Goal: Check status: Check status

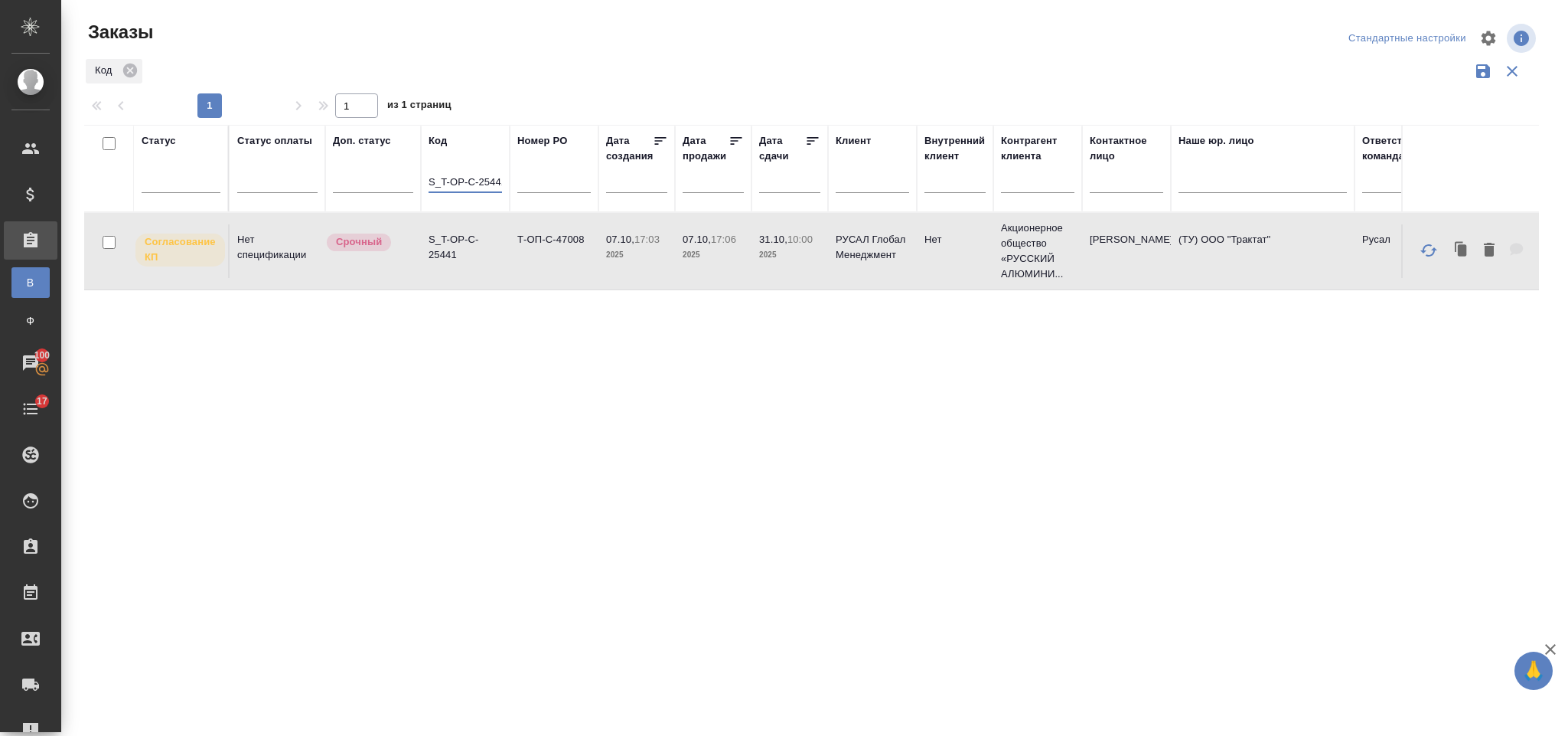
scroll to position [0, 5]
drag, startPoint x: 428, startPoint y: 182, endPoint x: 540, endPoint y: 179, distance: 112.0
click at [540, 179] on tr "Статус Статус оплаты Доп. статус Код S_T-OP-C-25441 Номер PO Дата создания Дата…" at bounding box center [1365, 168] width 2562 height 87
paste input "Т-ОП-С-45329"
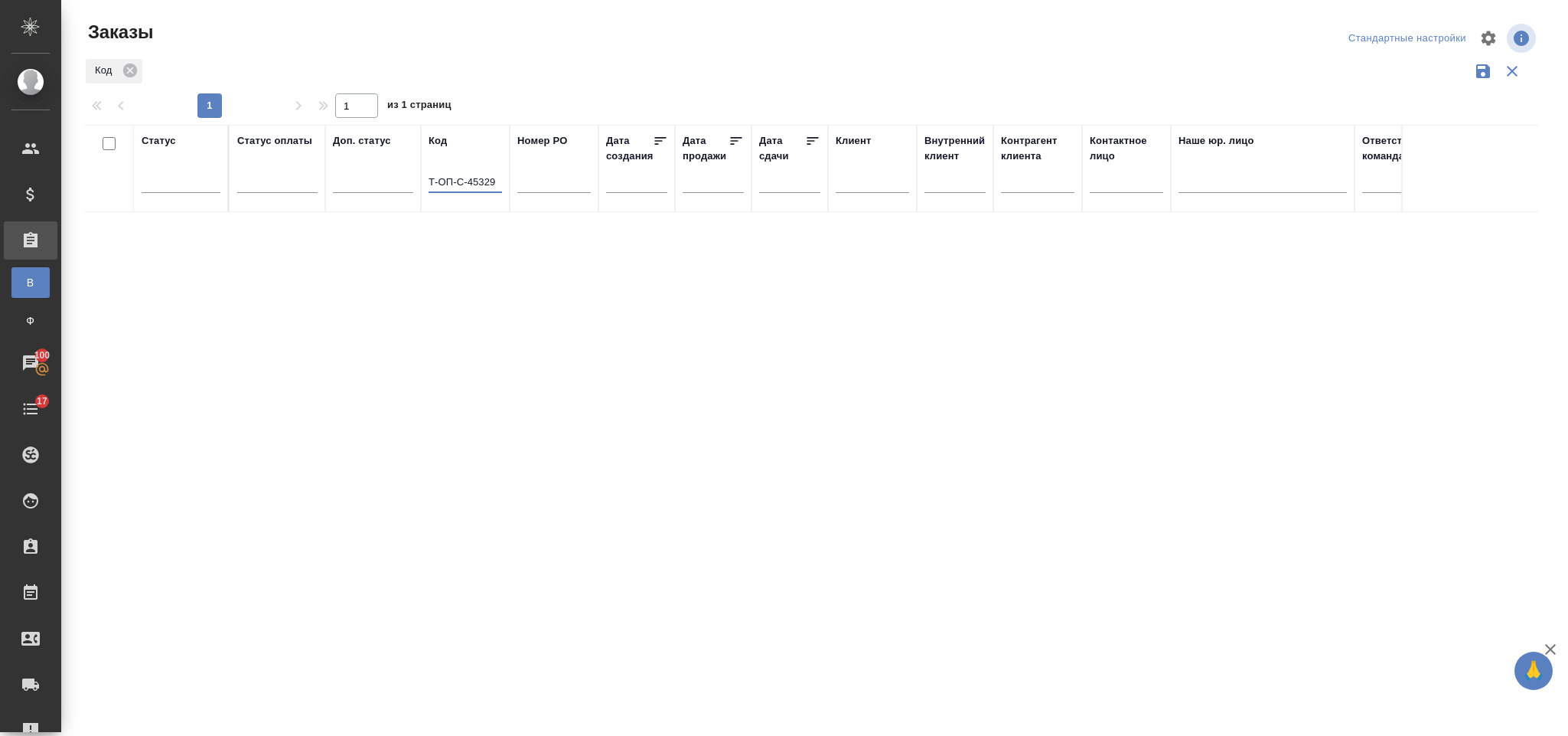
type input "Т-ОП-С-45329"
click at [570, 181] on input "text" at bounding box center [554, 183] width 73 height 19
paste input "Т-ОП-С-45329"
type input "Т-ОП-С-45329"
click at [425, 174] on th "Код Т-ОП-С-45329" at bounding box center [465, 168] width 89 height 87
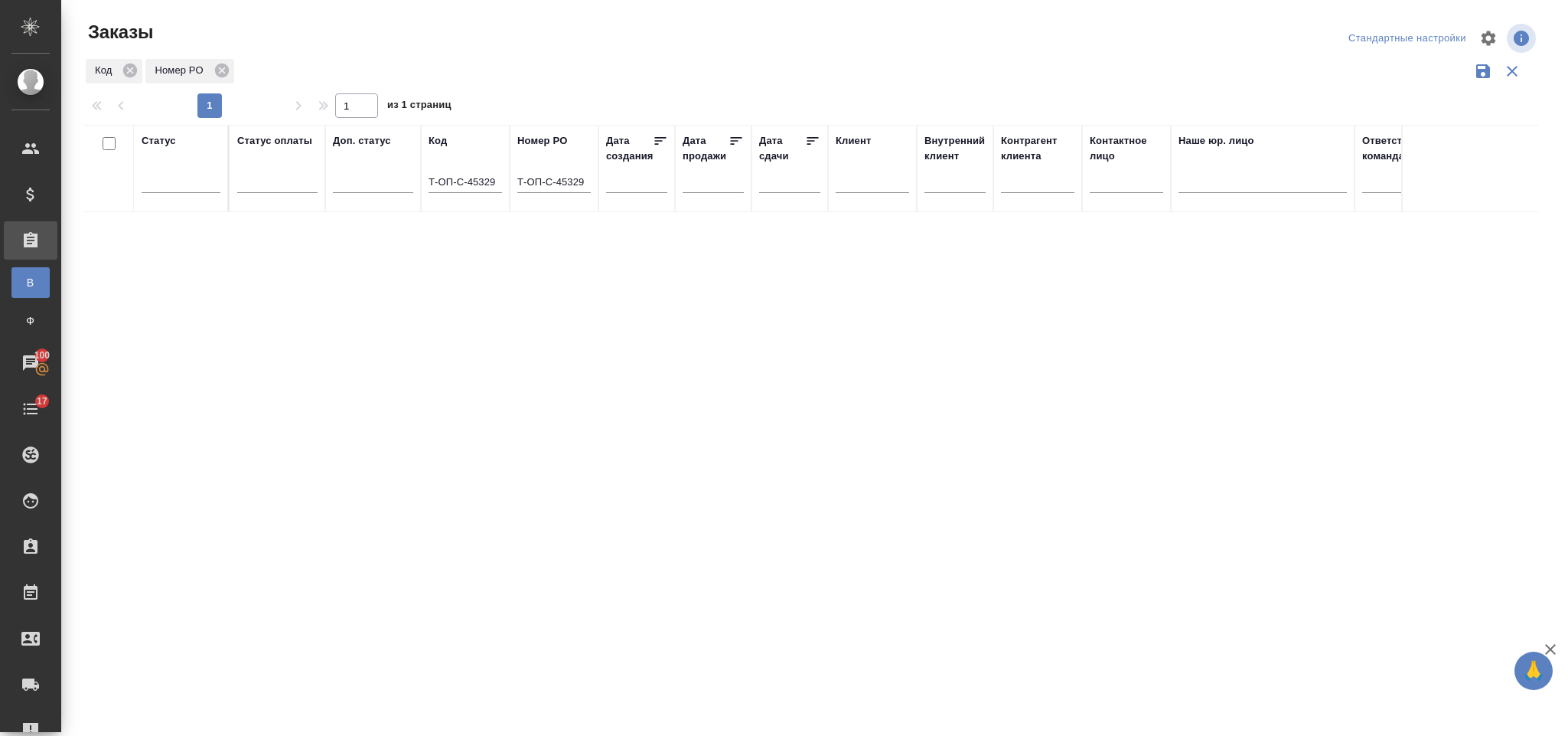
drag, startPoint x: 425, startPoint y: 177, endPoint x: 436, endPoint y: 182, distance: 12.1
click at [436, 182] on th "Код Т-ОП-С-45329" at bounding box center [465, 168] width 89 height 87
click at [432, 180] on input "Т-ОП-С-45329" at bounding box center [466, 183] width 73 height 19
click at [429, 178] on input "Т-ОП-С-45329" at bounding box center [466, 183] width 73 height 19
drag, startPoint x: 428, startPoint y: 178, endPoint x: 538, endPoint y: 207, distance: 113.8
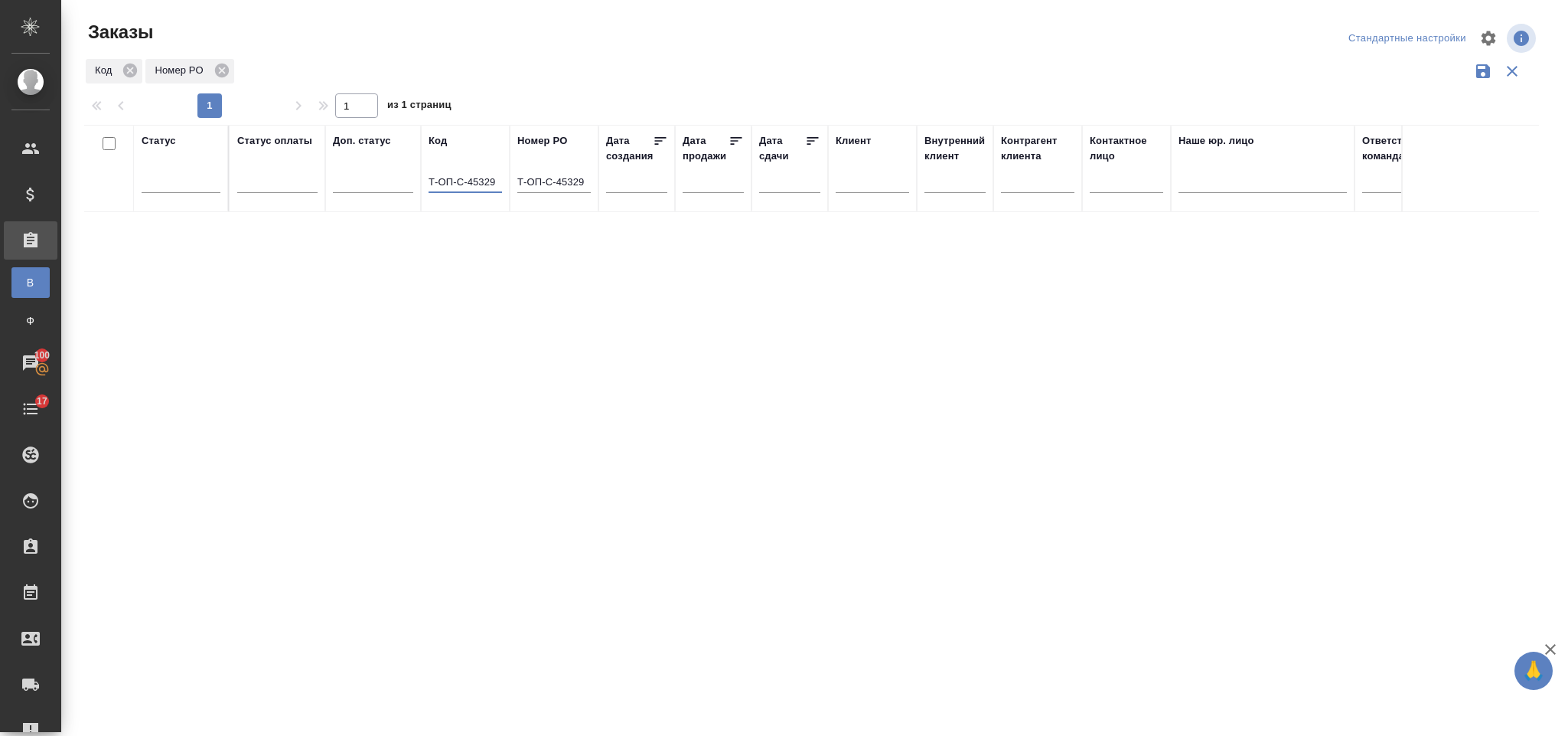
click at [538, 207] on tr "Статус Статус оплаты Доп. статус Код Т-ОП-С-45329 Номер PO Т-ОП-С-45329 Дата со…" at bounding box center [1365, 168] width 2562 height 87
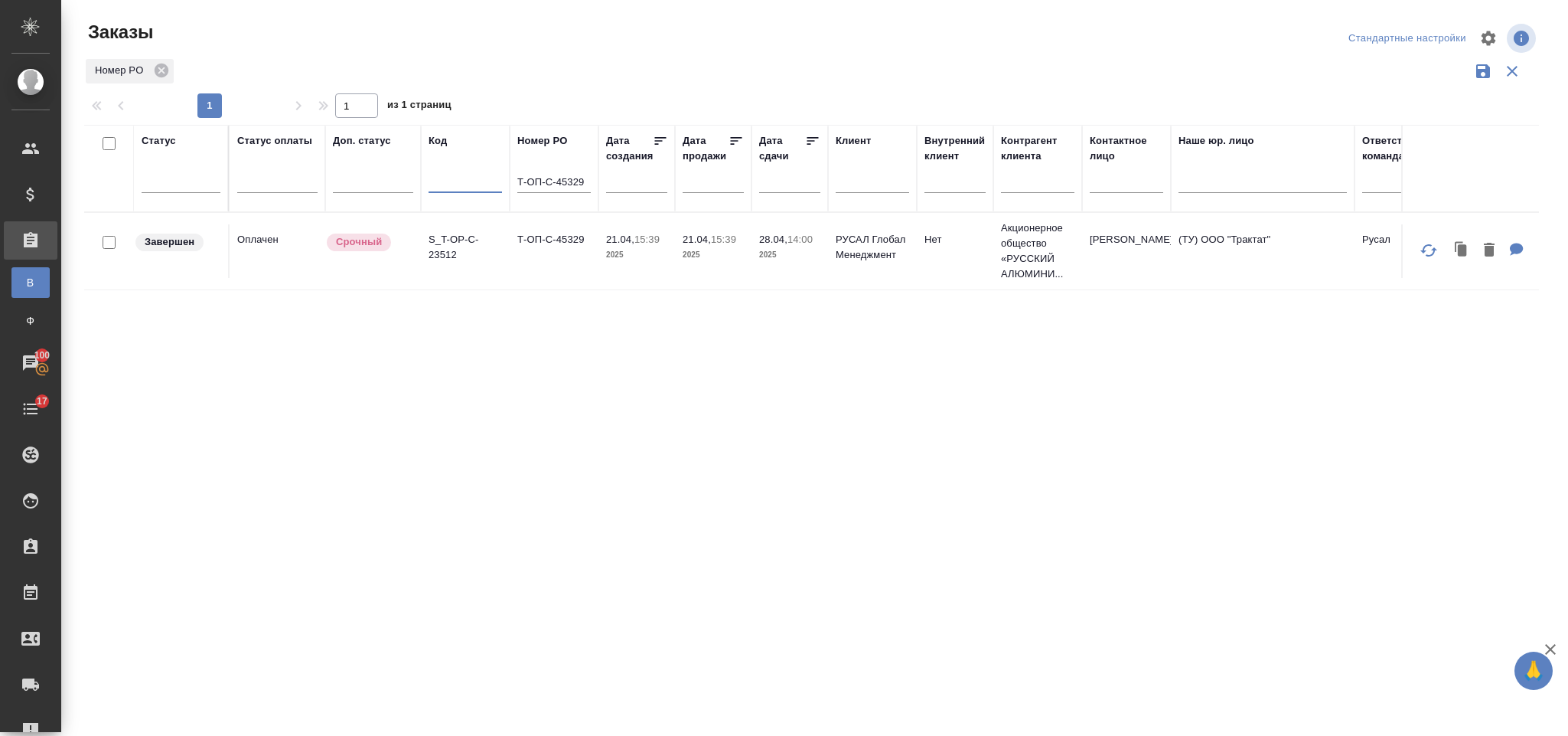
click at [677, 258] on td "21.04, 15:39 2025" at bounding box center [714, 251] width 77 height 53
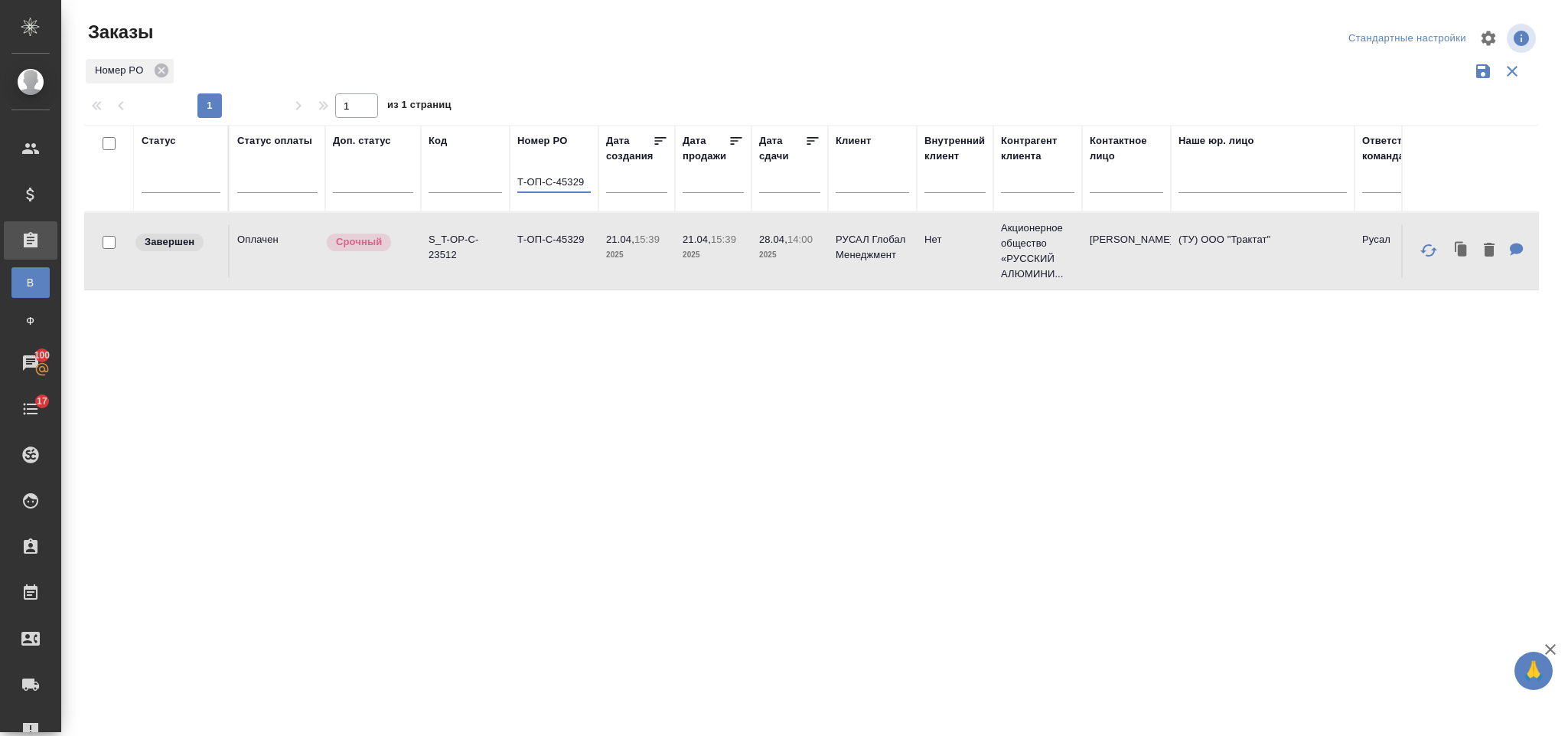
drag, startPoint x: 584, startPoint y: 186, endPoint x: 487, endPoint y: 188, distance: 97.0
click at [487, 188] on tr "Статус Статус оплаты Доп. статус Код Номер PO Т-ОП-С-45329 Дата создания Дата п…" at bounding box center [1365, 168] width 2562 height 87
paste input "Т-ОП-С-45364"
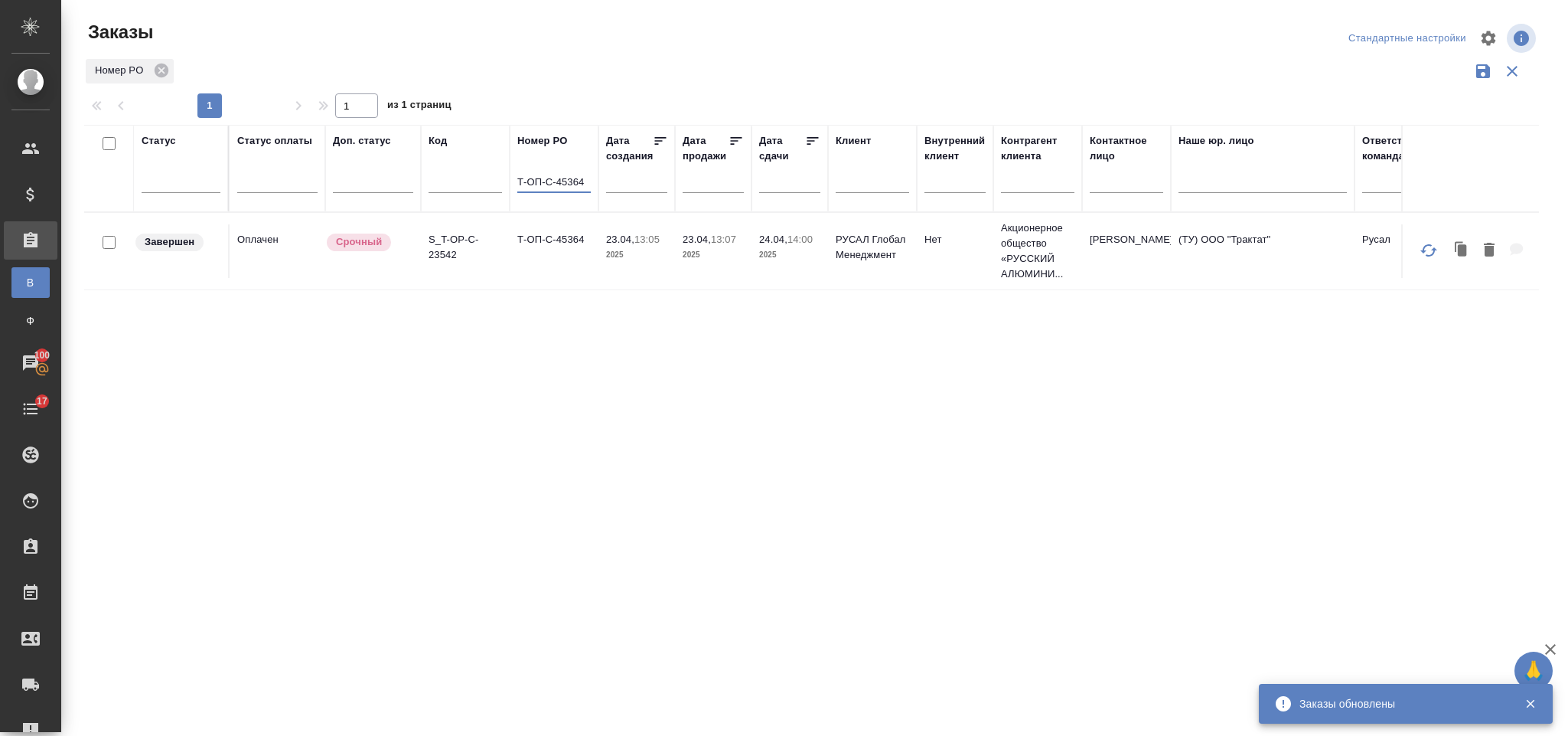
type input "Т-ОП-С-45364"
click at [643, 248] on p "2025" at bounding box center [637, 255] width 61 height 16
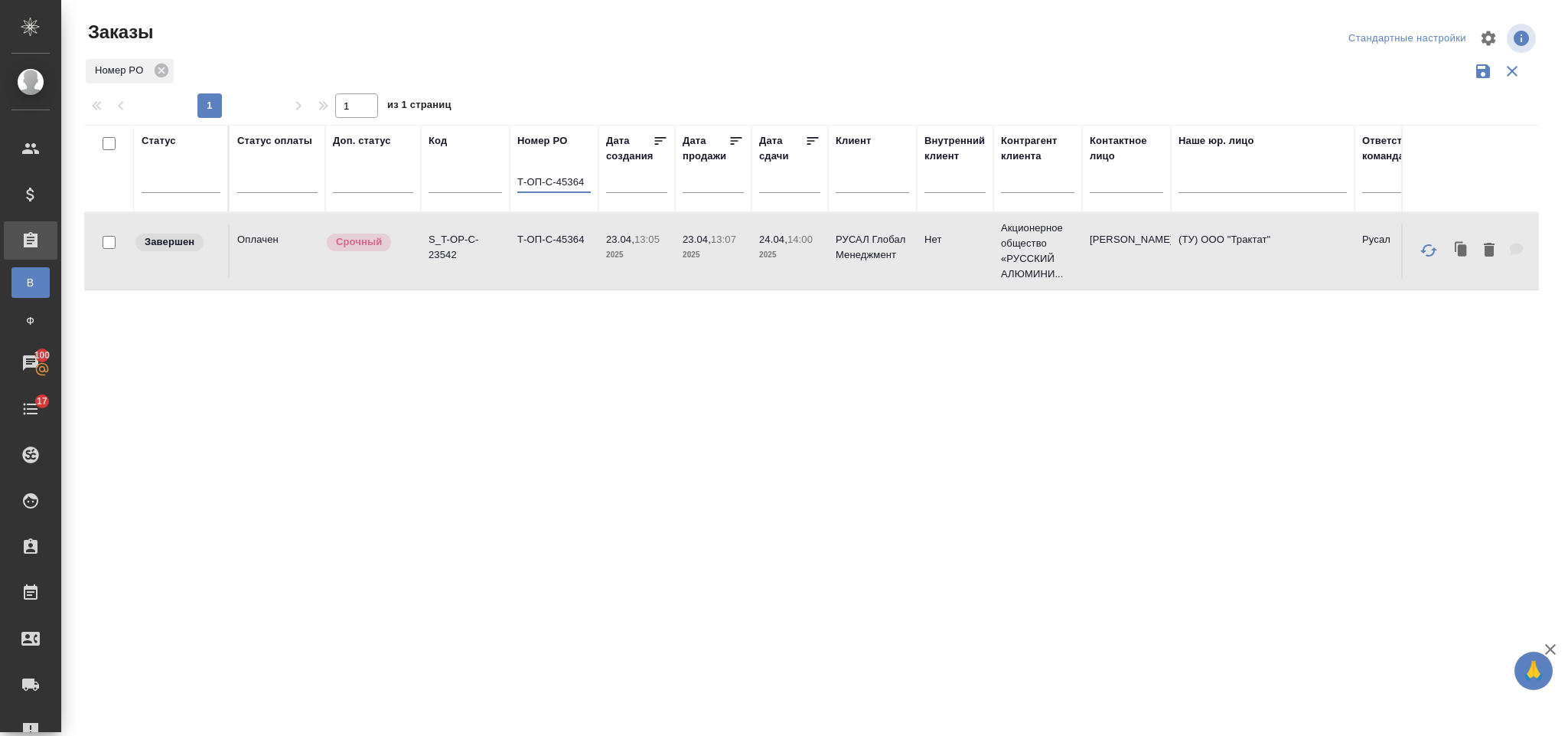
drag, startPoint x: 519, startPoint y: 179, endPoint x: 619, endPoint y: 192, distance: 100.8
click at [619, 192] on tr "Статус Статус оплаты Доп. статус Код Номер PO Т-ОП-С-45364 Дата создания Дата п…" at bounding box center [1365, 168] width 2562 height 87
paste input "Т-ОП-С-45331"
type input "Т-ОП-С-45331"
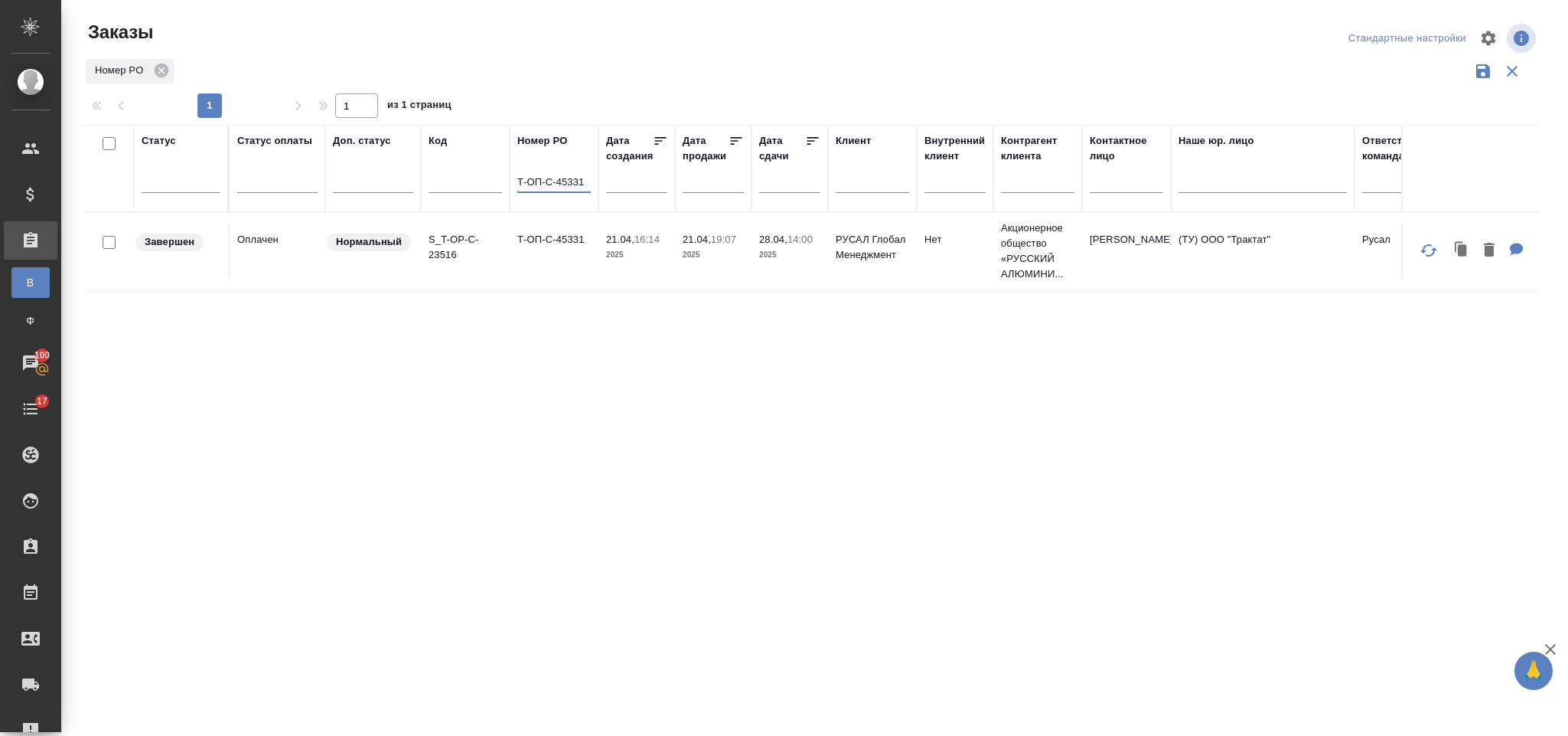
click at [526, 274] on td "Т-ОП-С-45331" at bounding box center [554, 251] width 89 height 53
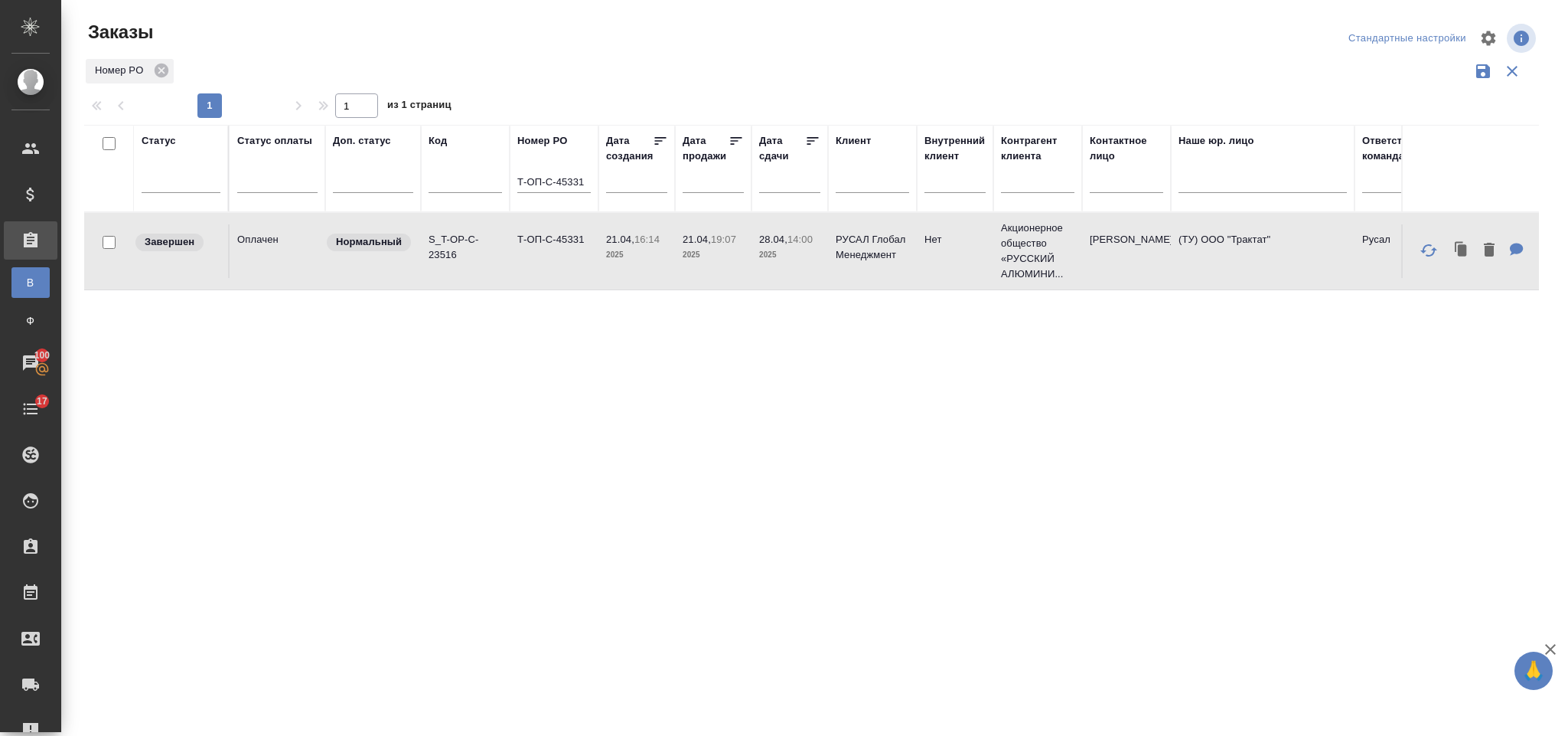
click at [526, 274] on td "Т-ОП-С-45331" at bounding box center [554, 251] width 89 height 53
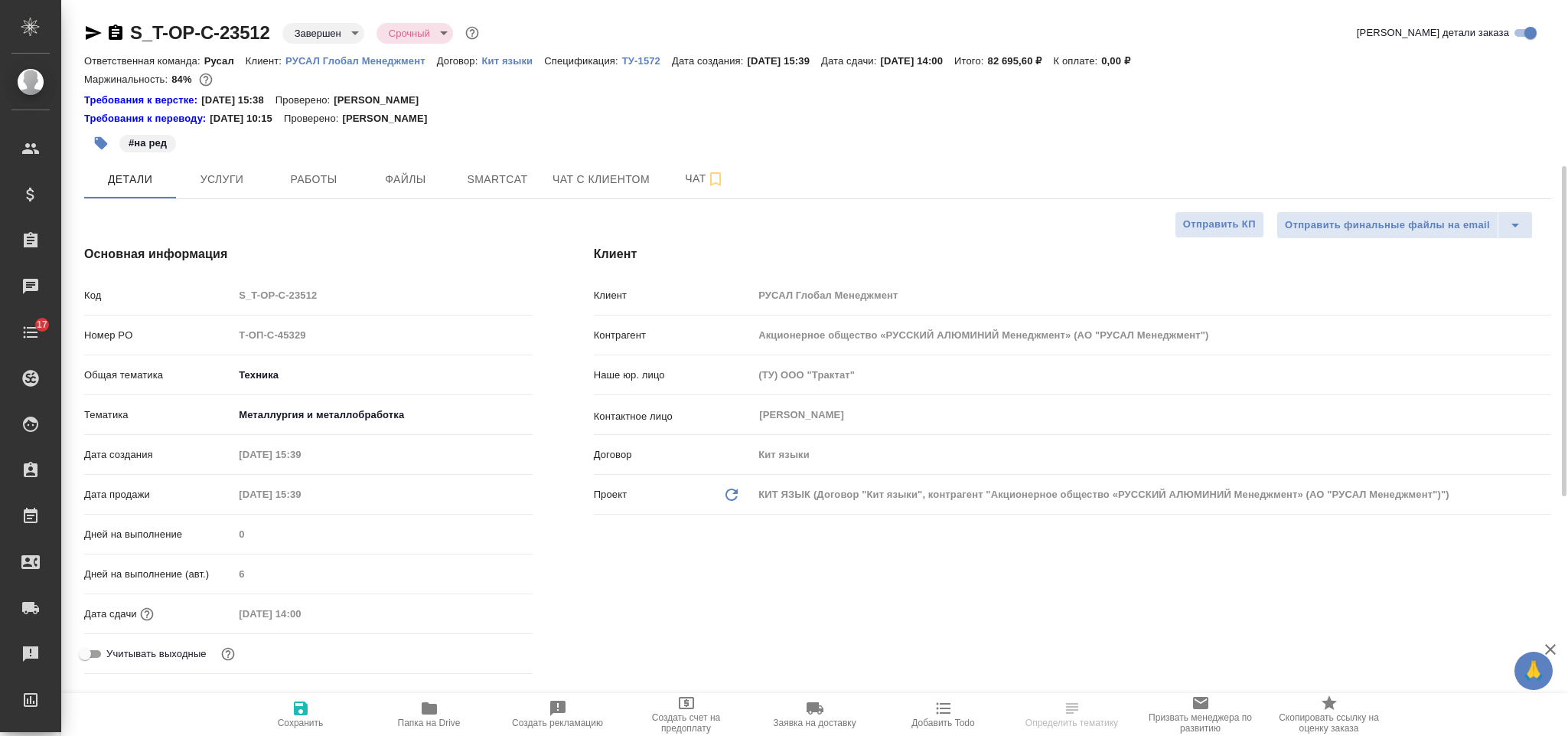
select select "RU"
type input "[PERSON_NAME]"
type input "Хрусталёва Дарья"
click at [239, 172] on span "Услуги" at bounding box center [222, 179] width 73 height 19
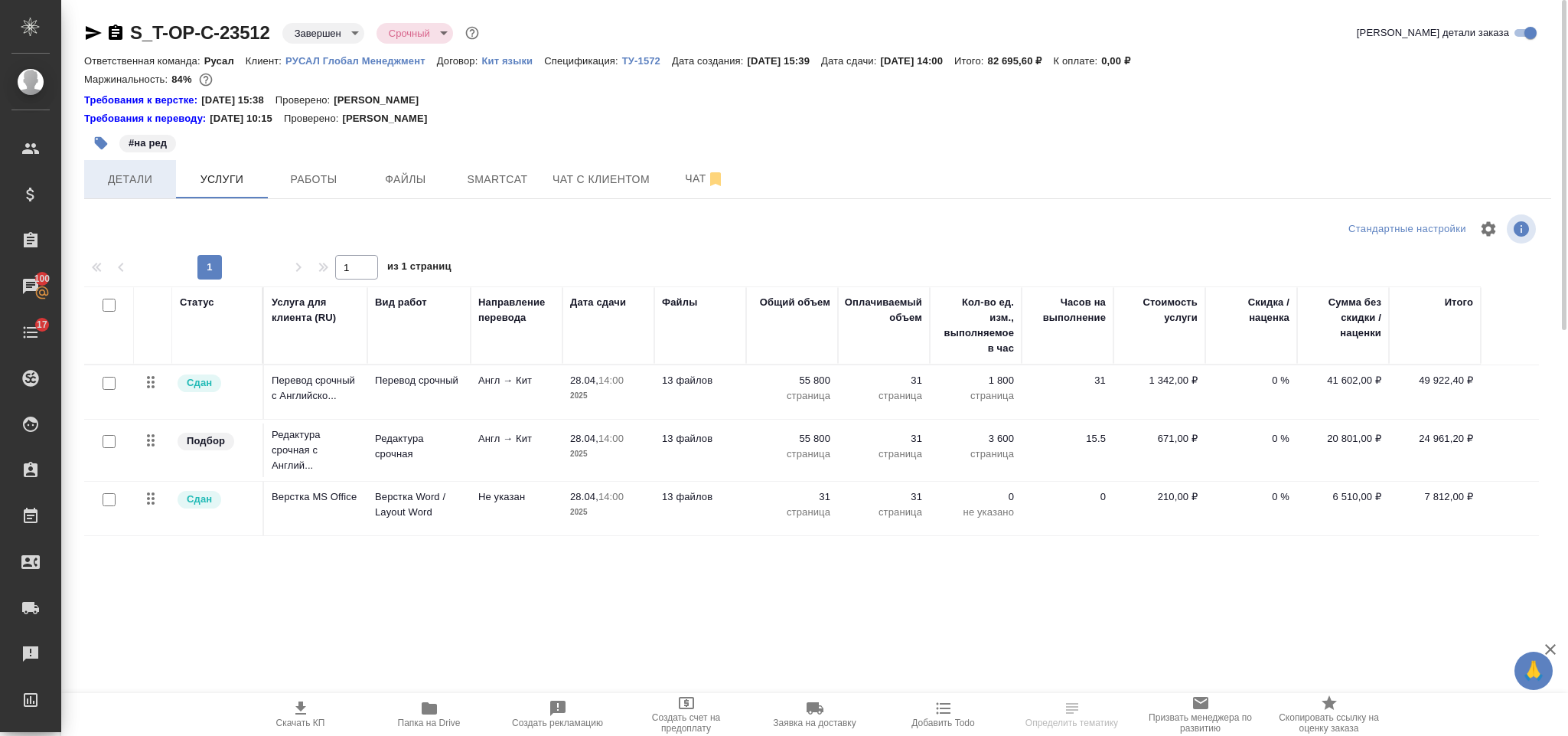
click at [137, 174] on span "Детали" at bounding box center [130, 179] width 73 height 19
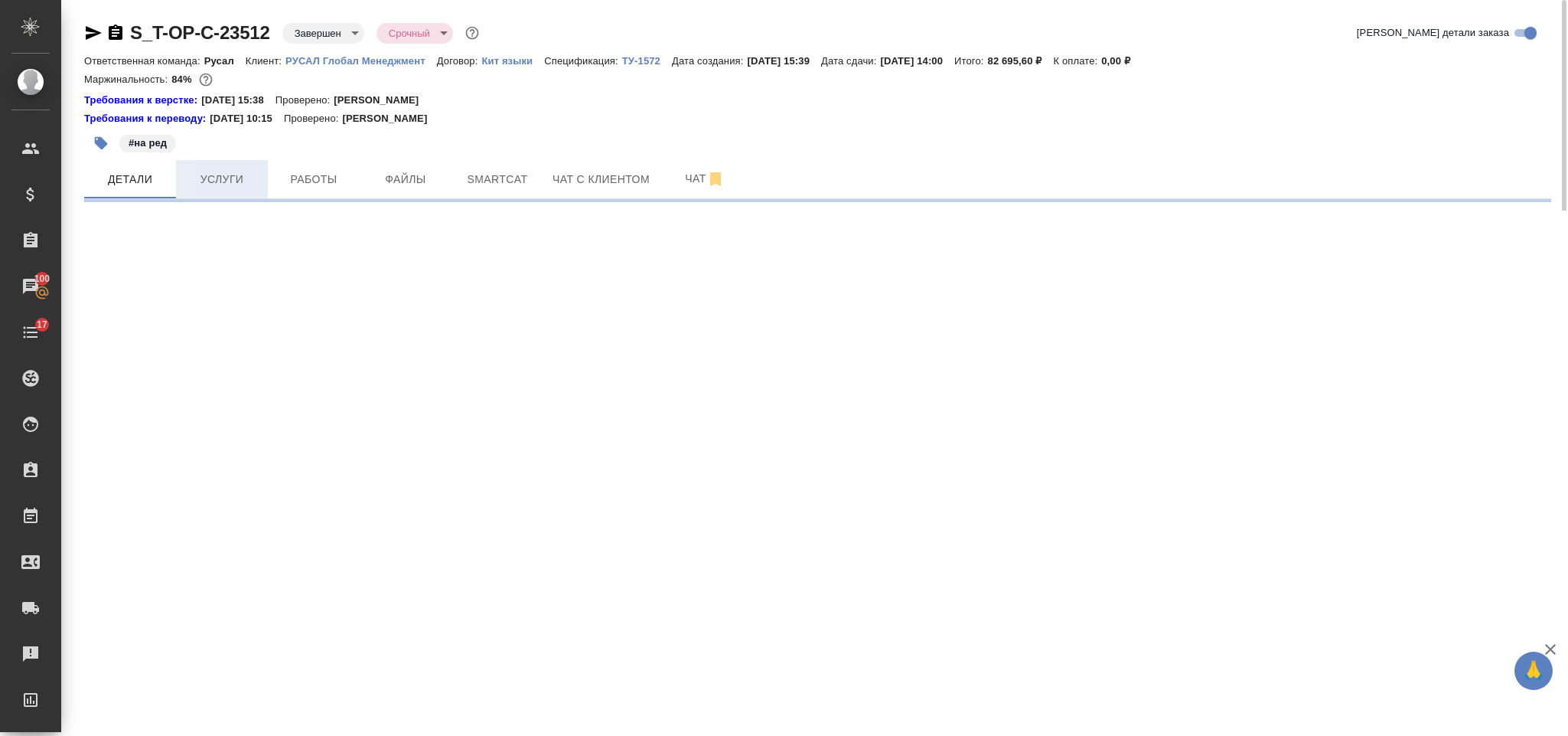
select select "RU"
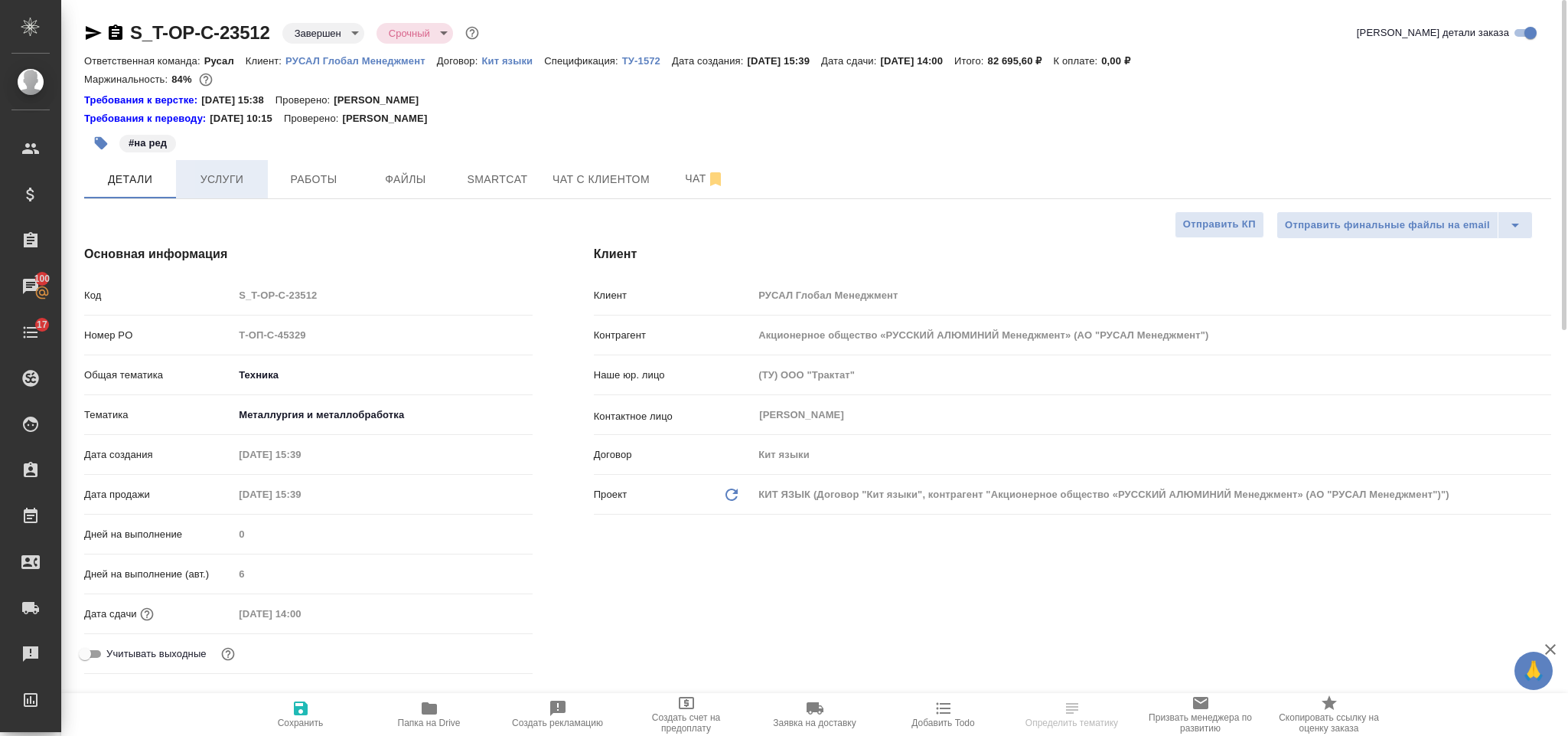
type textarea "x"
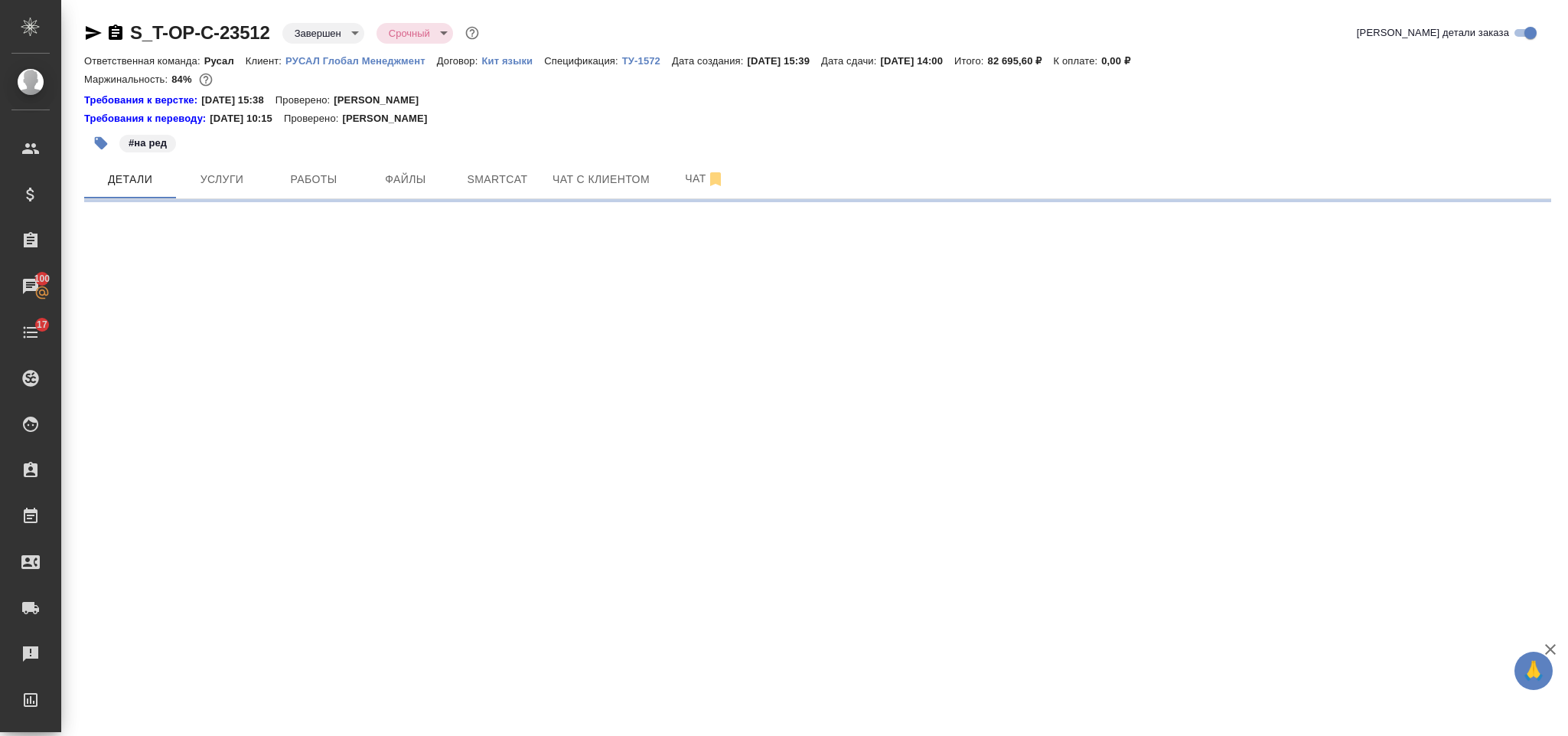
select select "RU"
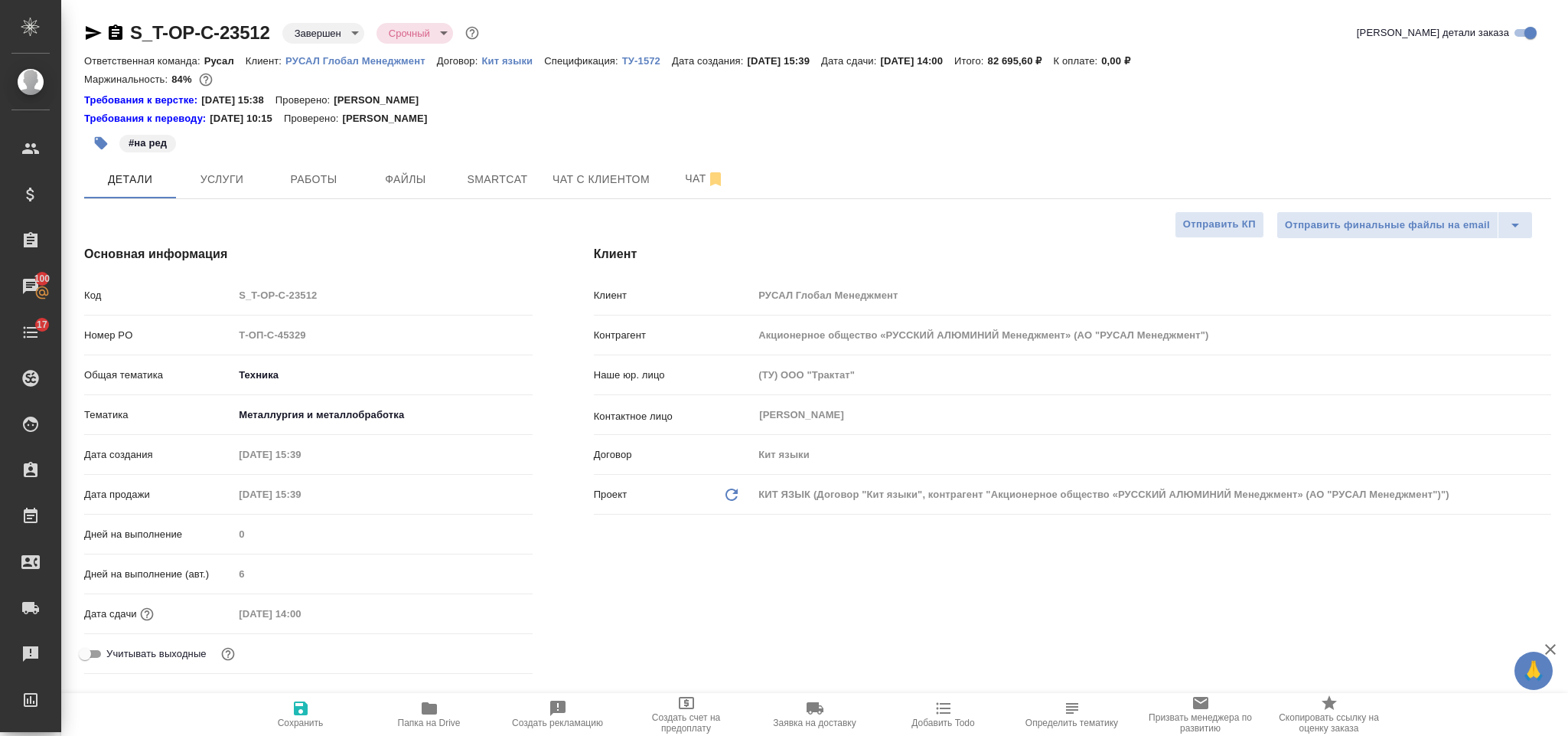
type textarea "x"
click at [236, 184] on span "Услуги" at bounding box center [222, 179] width 73 height 19
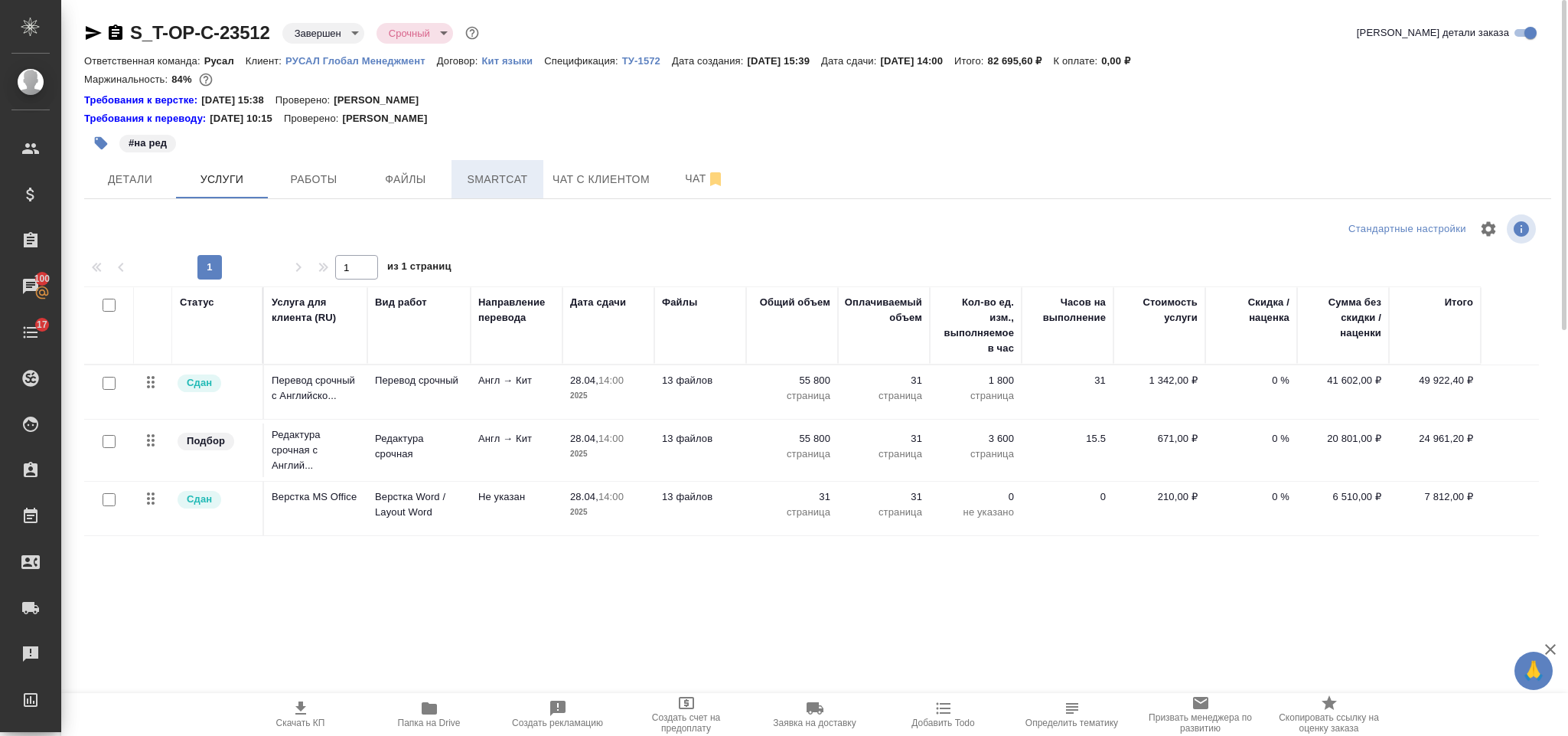
click at [506, 175] on span "Smartcat" at bounding box center [498, 179] width 73 height 19
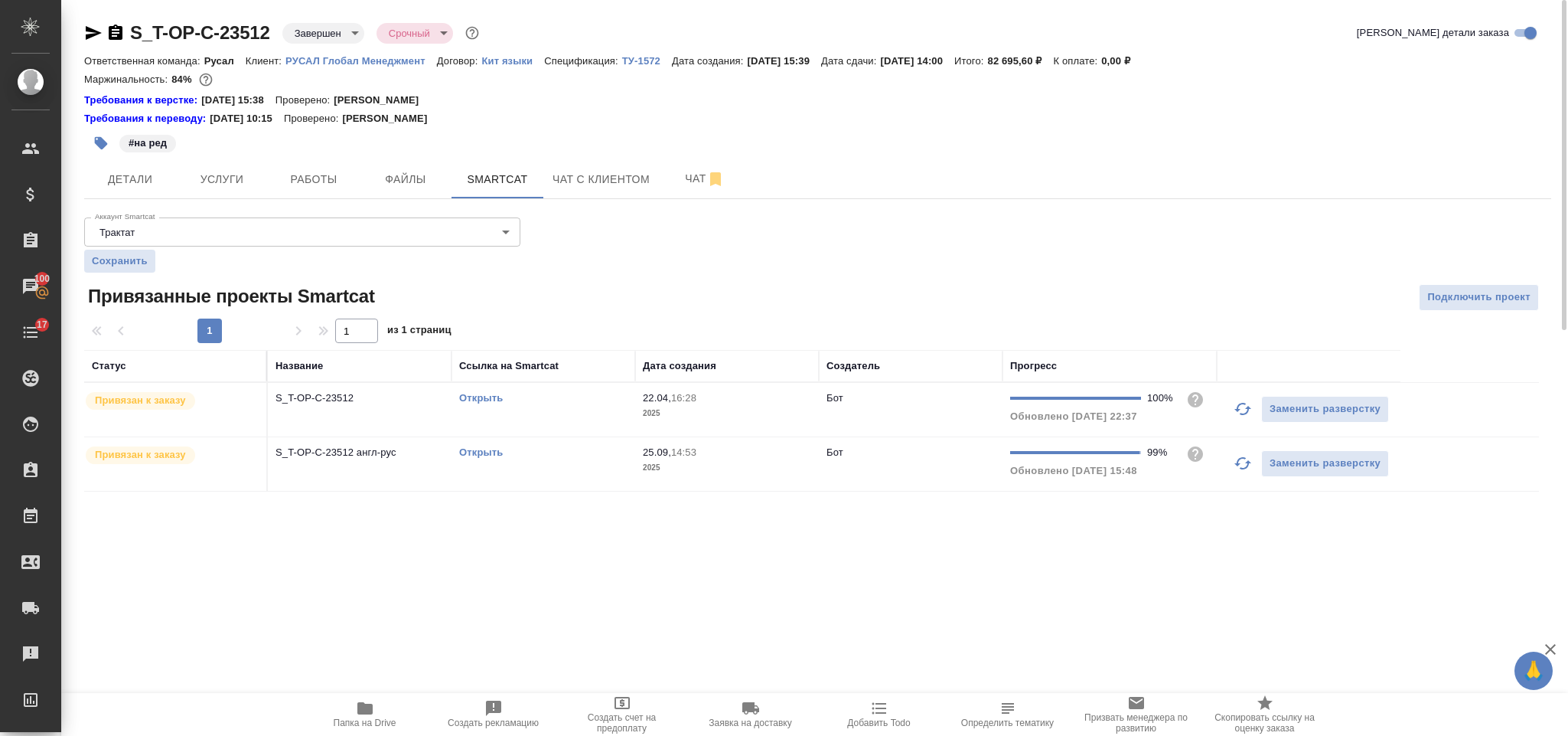
click at [482, 400] on link "Открыть" at bounding box center [481, 398] width 44 height 12
click at [486, 456] on link "Открыть" at bounding box center [481, 452] width 44 height 12
click at [212, 170] on span "Услуги" at bounding box center [222, 179] width 73 height 19
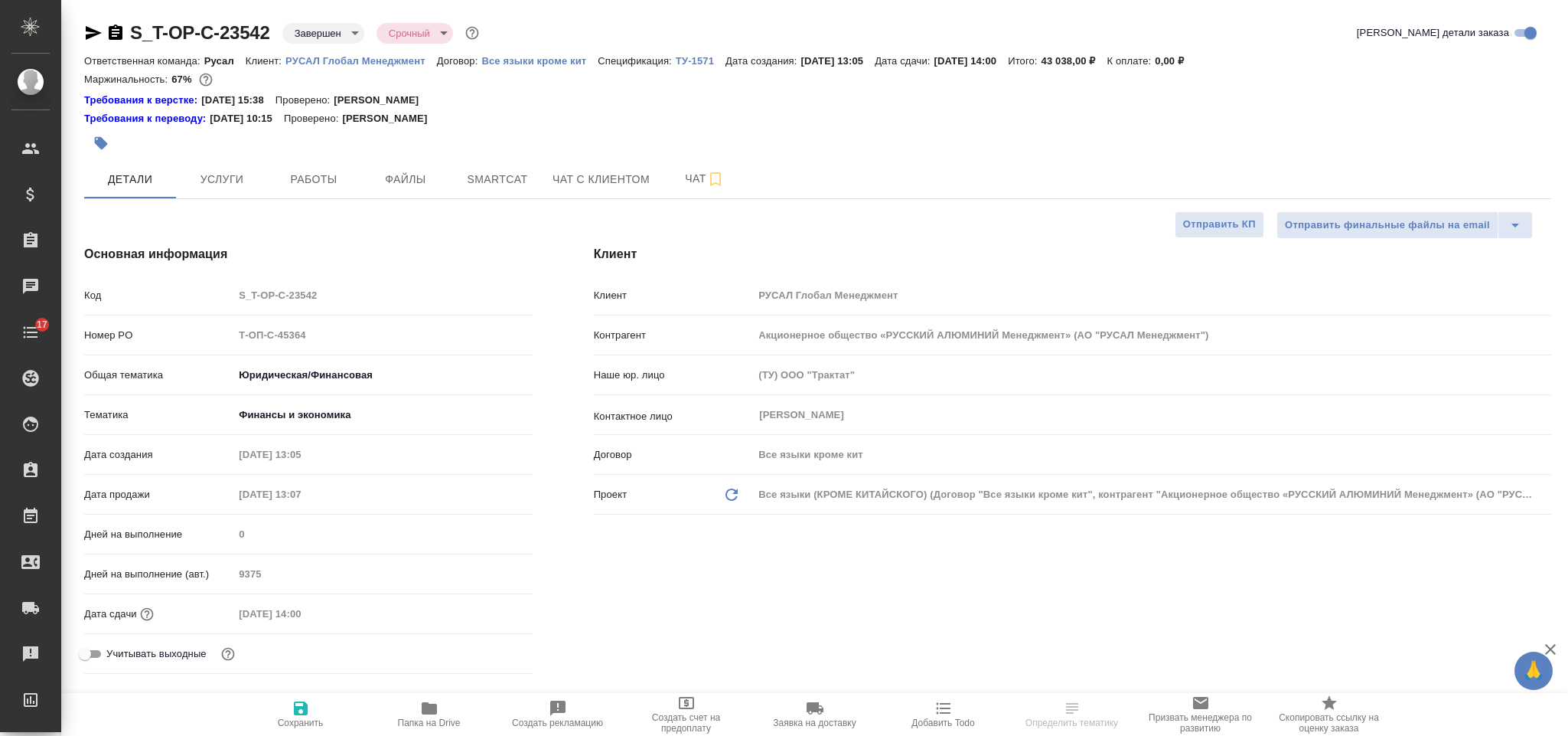
select select "RU"
click at [219, 182] on span "Услуги" at bounding box center [222, 179] width 73 height 19
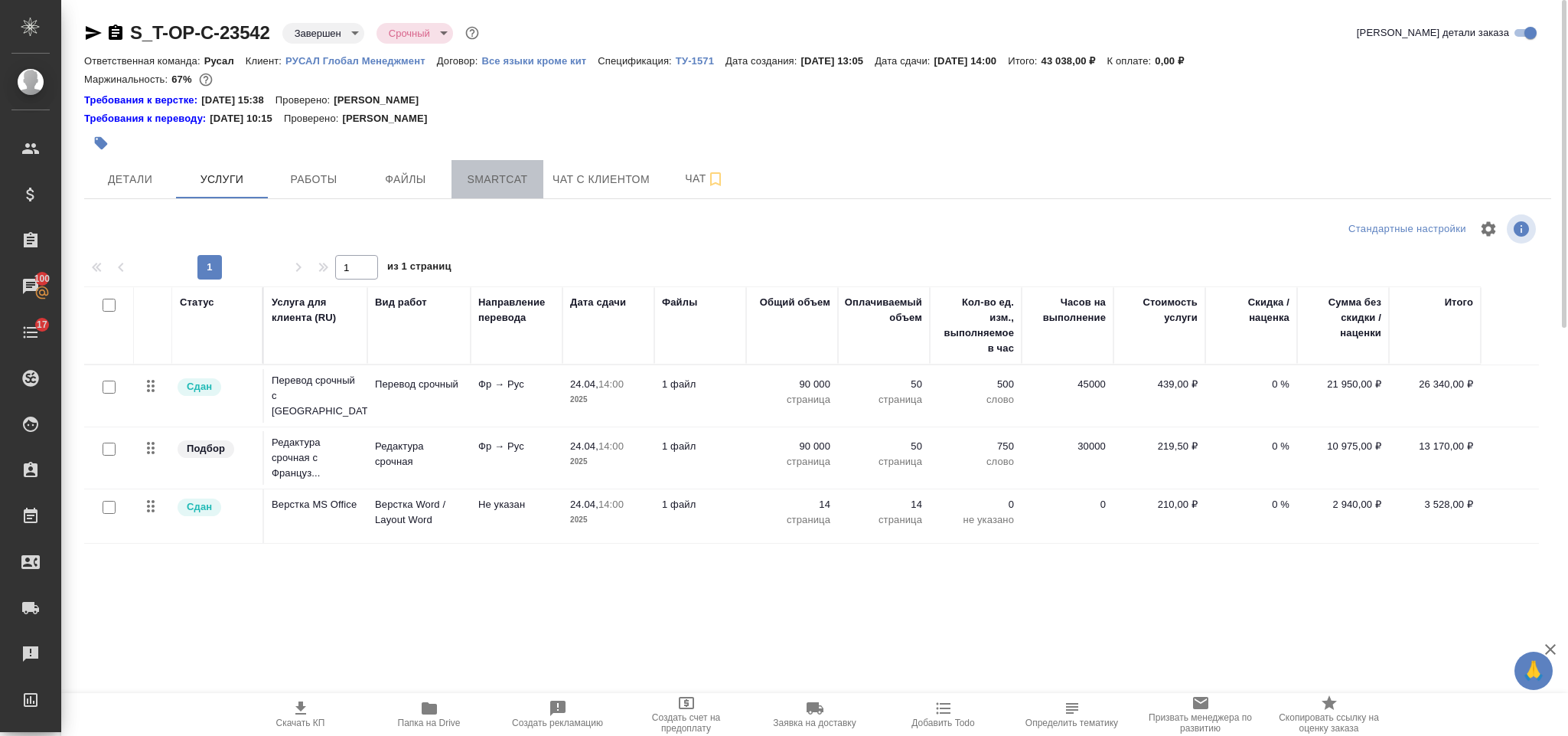
click at [504, 183] on span "Smartcat" at bounding box center [498, 179] width 73 height 19
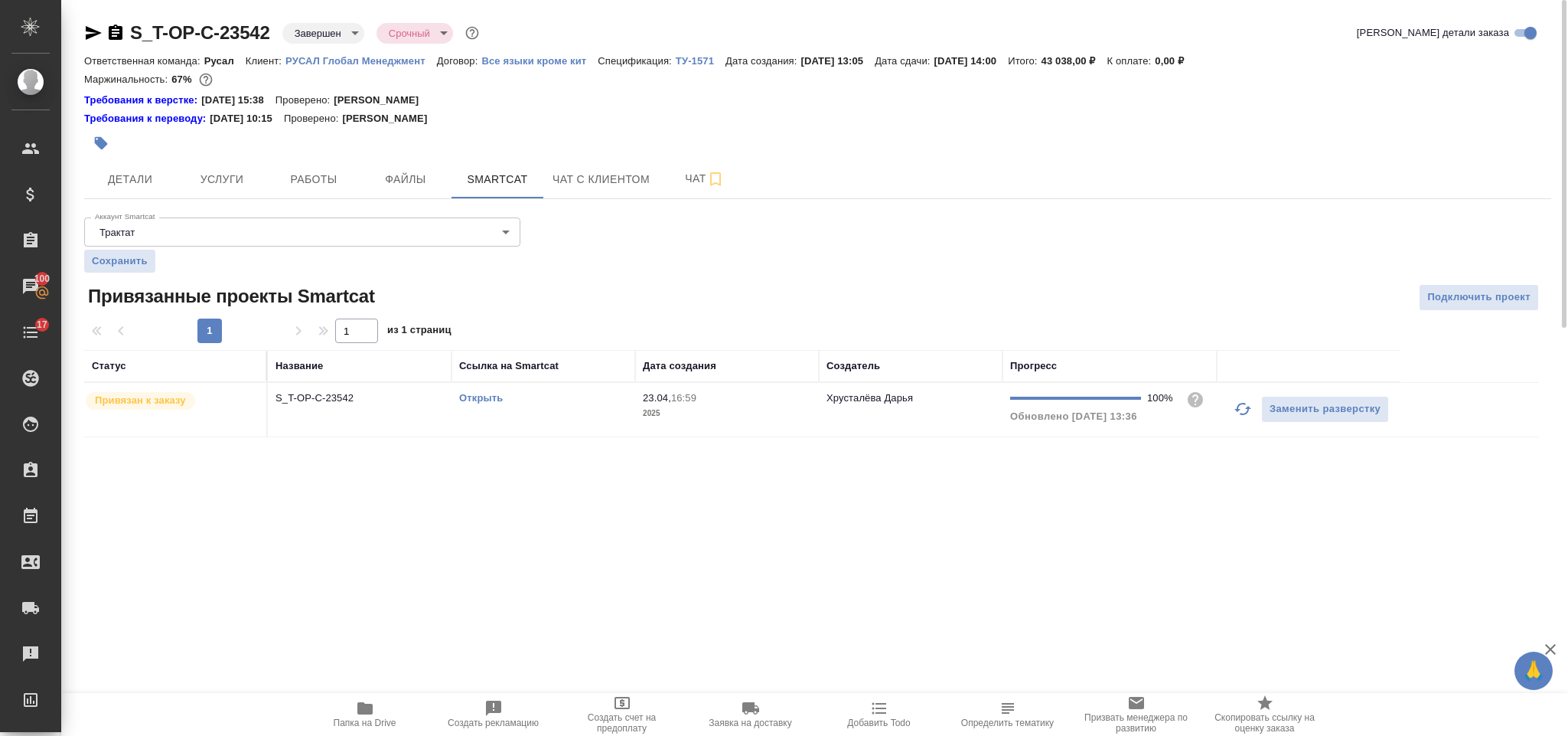
click at [477, 402] on link "Открыть" at bounding box center [481, 398] width 44 height 12
click at [253, 180] on span "Услуги" at bounding box center [222, 179] width 73 height 19
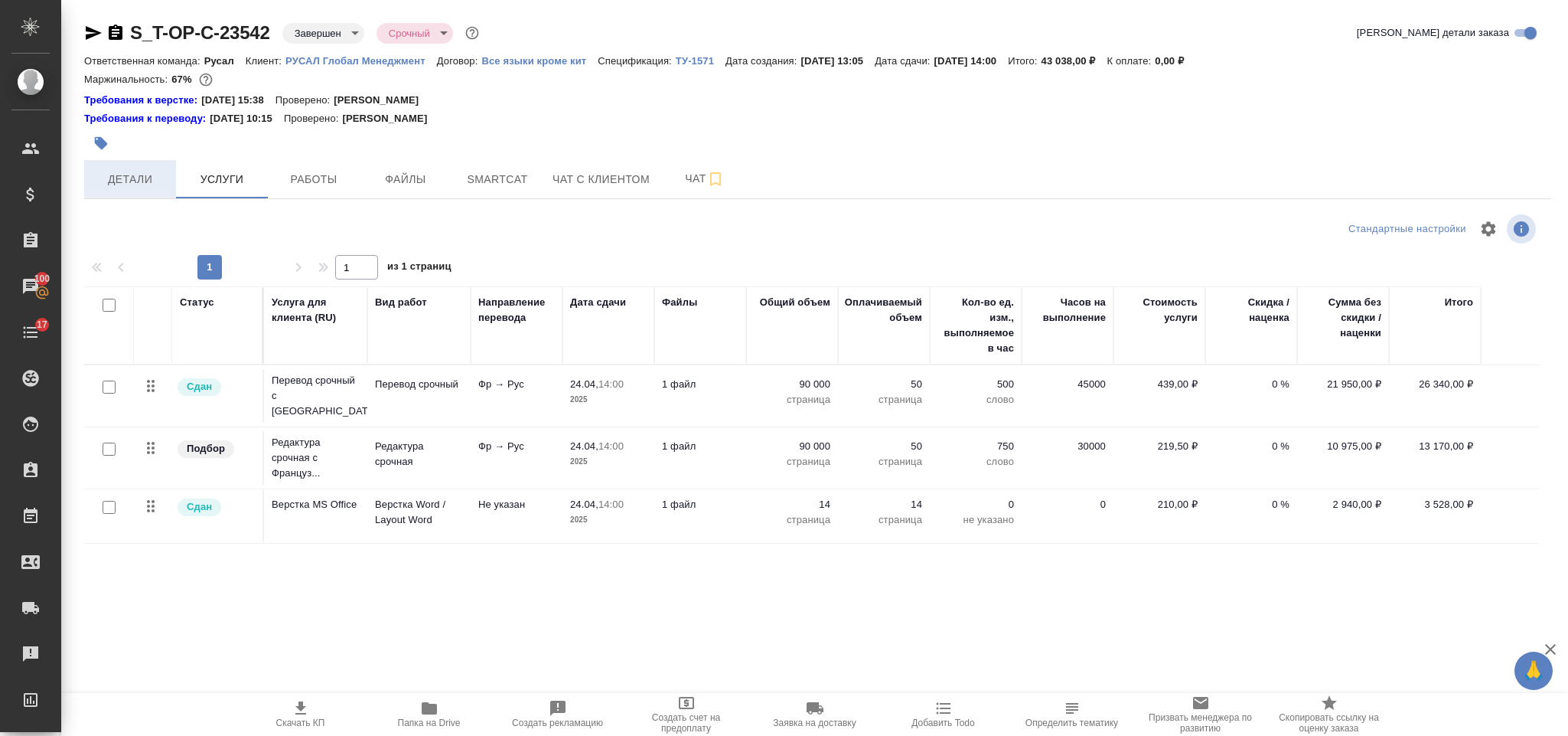
click at [160, 174] on span "Детали" at bounding box center [130, 179] width 73 height 19
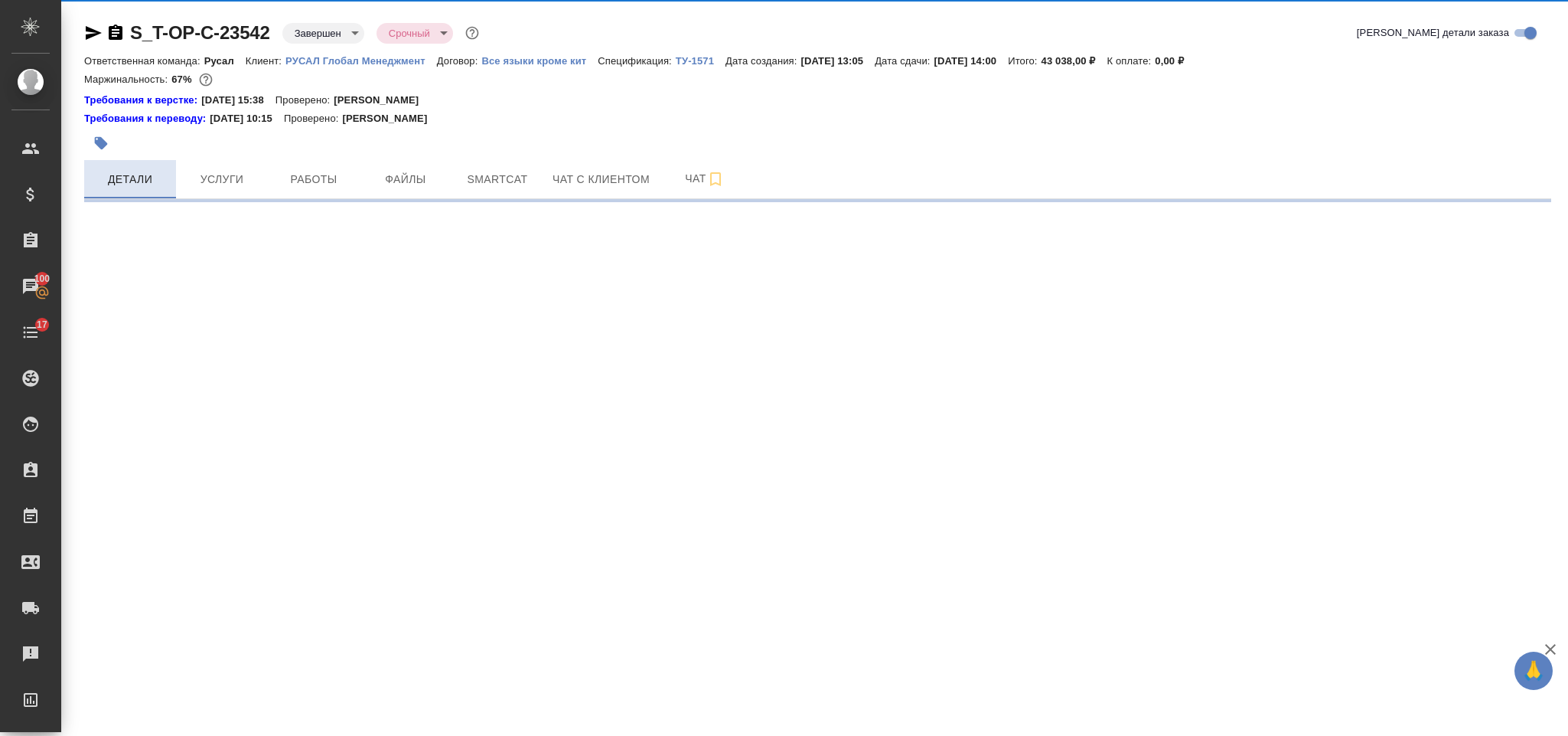
select select "RU"
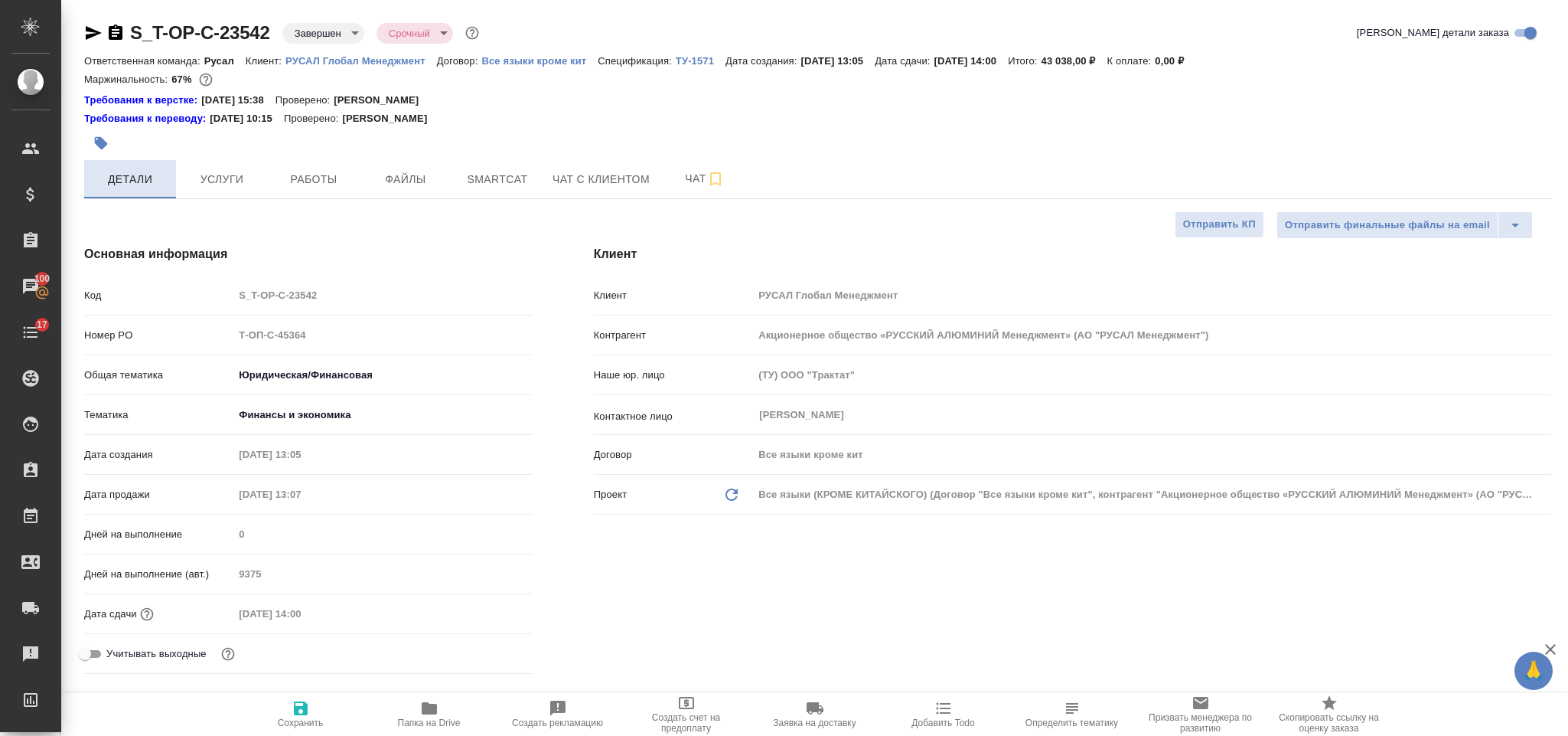
type textarea "x"
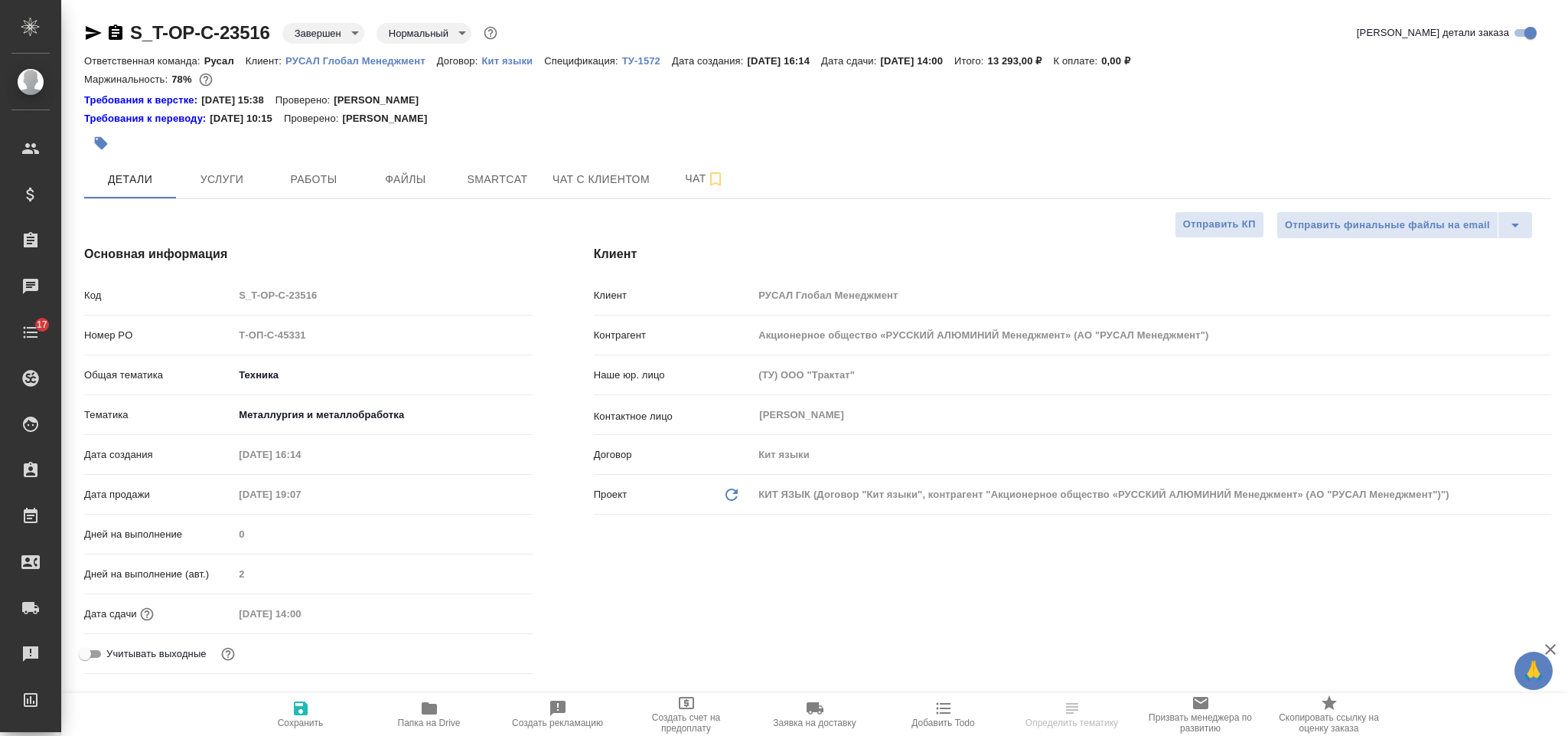
select select "RU"
click at [235, 174] on span "Услуги" at bounding box center [222, 179] width 73 height 19
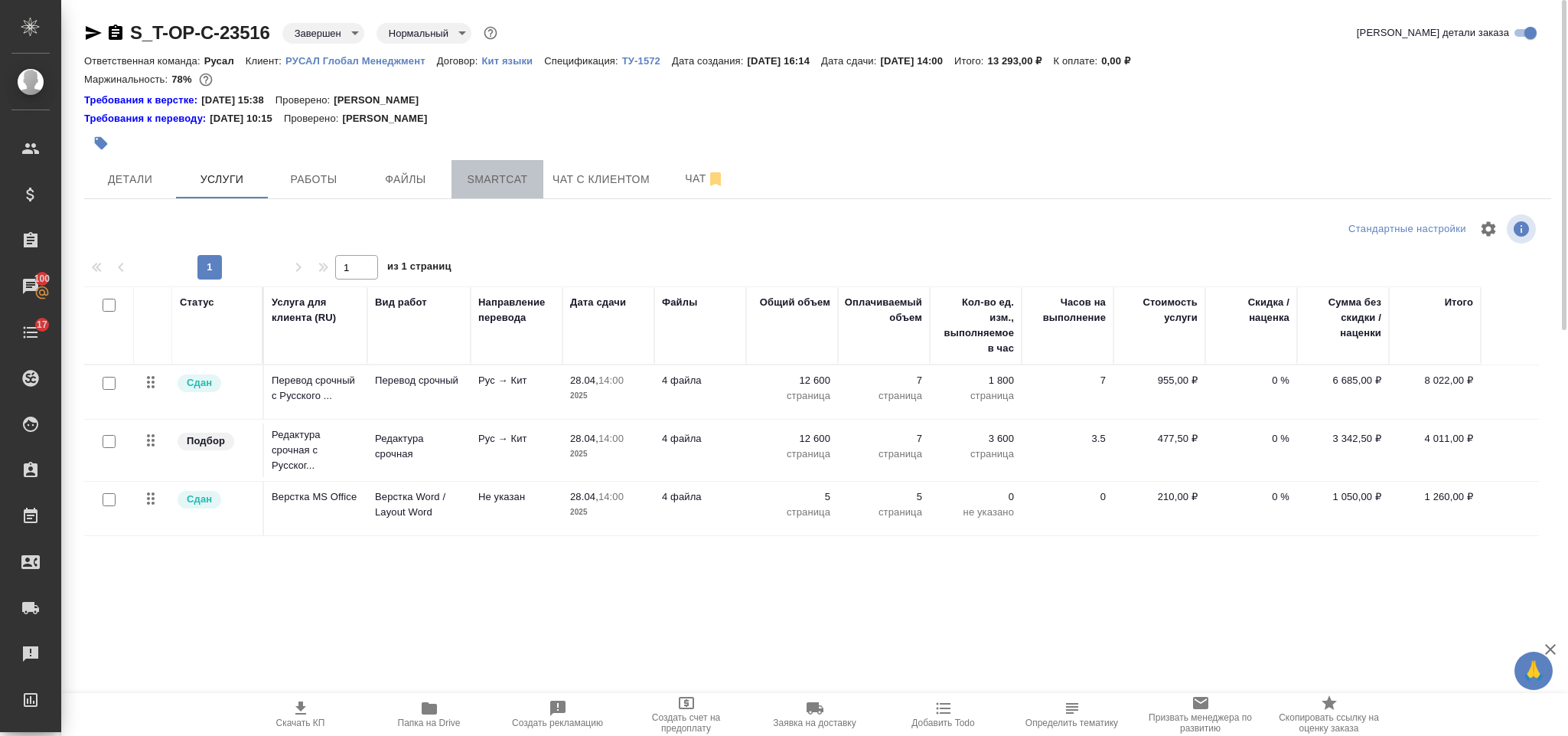
click at [524, 163] on button "Smartcat" at bounding box center [498, 180] width 92 height 38
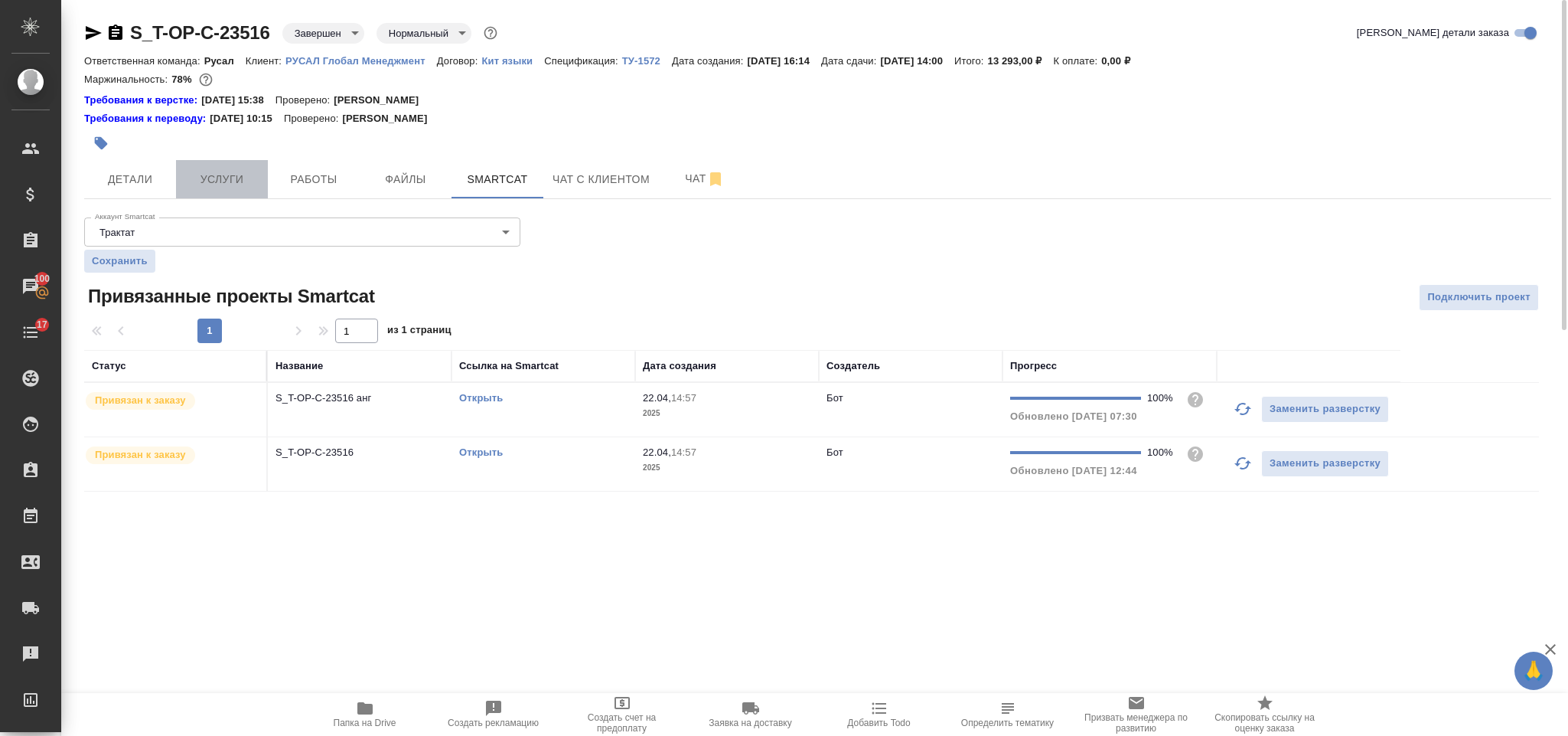
click at [253, 174] on span "Услуги" at bounding box center [222, 179] width 73 height 19
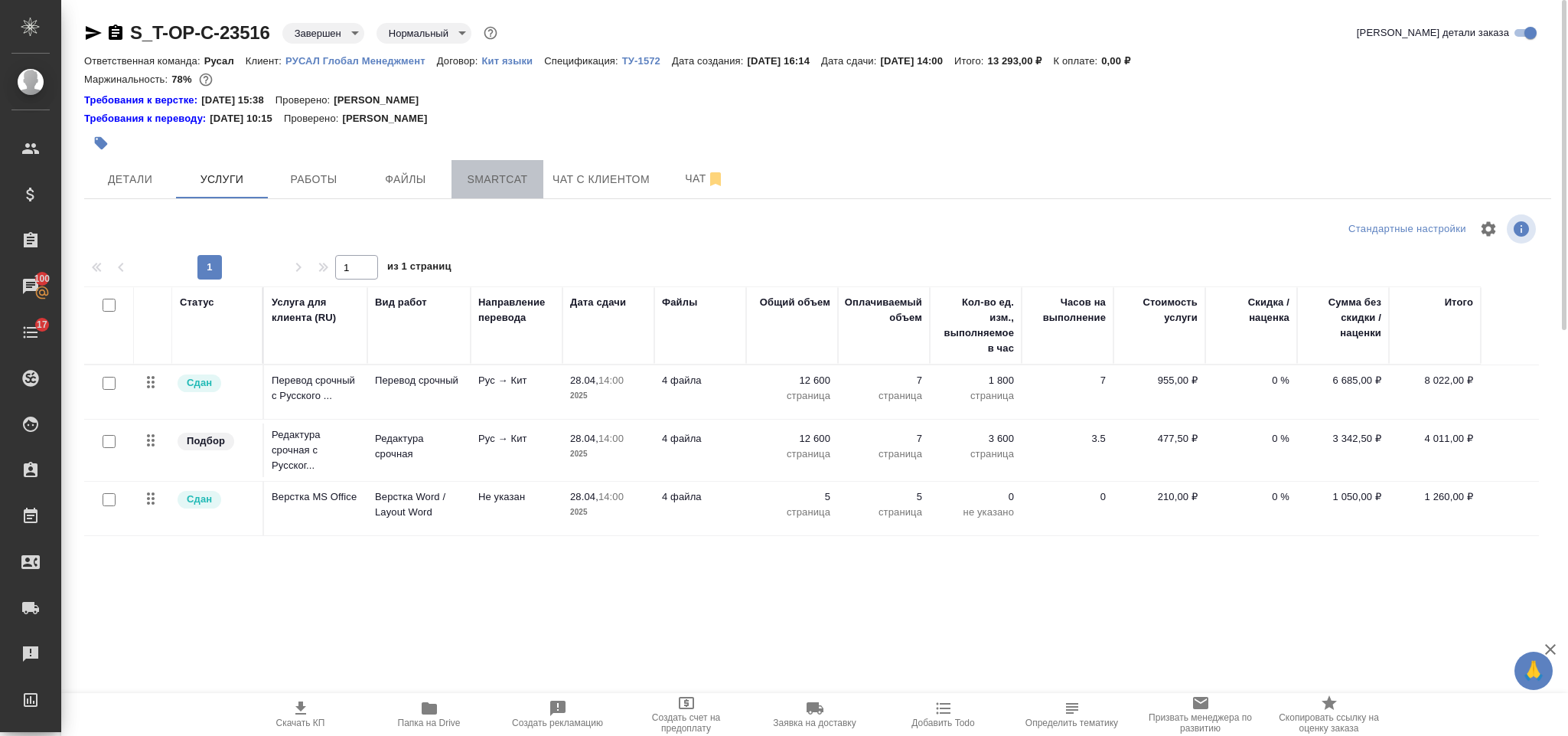
click at [488, 186] on span "Smartcat" at bounding box center [498, 179] width 73 height 19
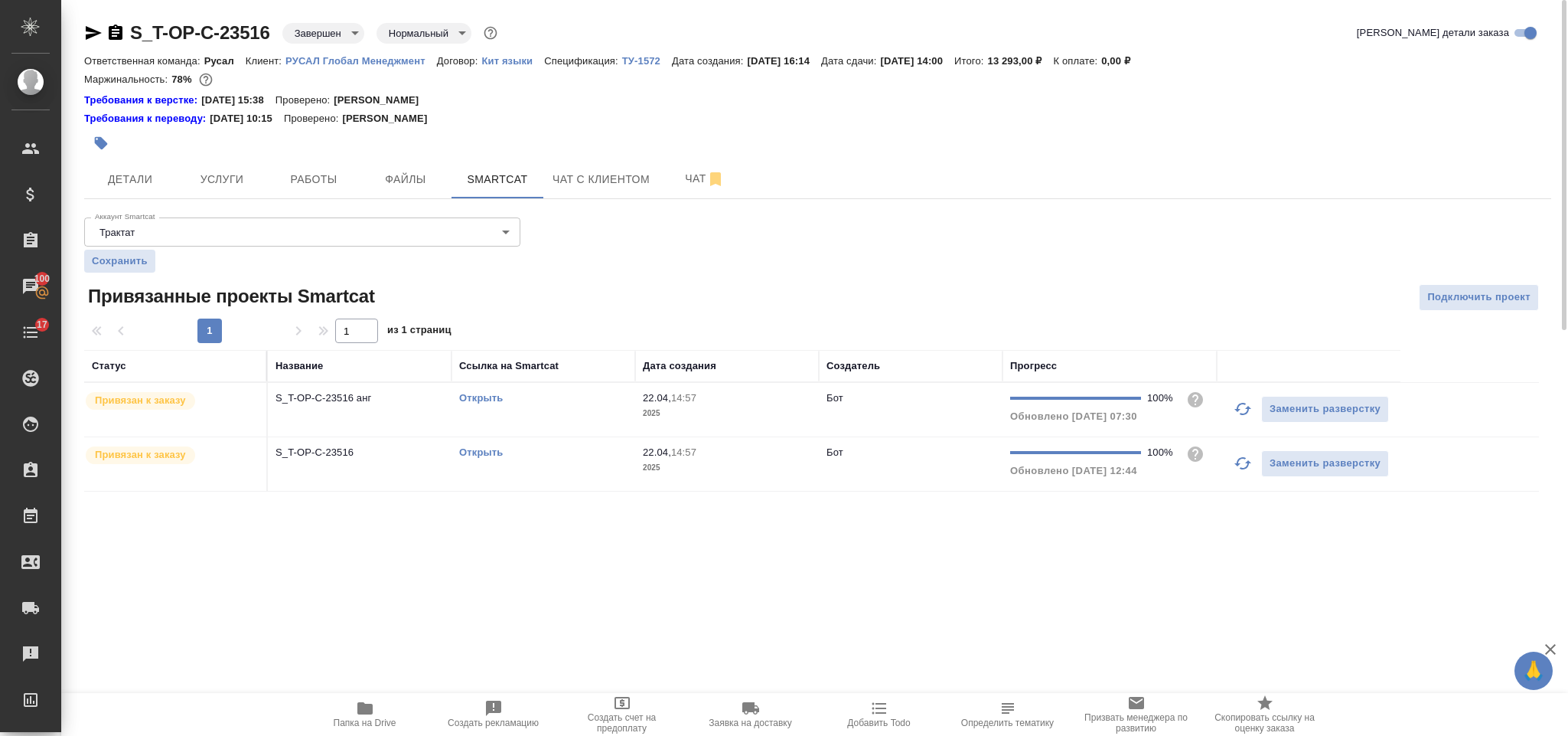
click at [477, 398] on link "Открыть" at bounding box center [481, 398] width 44 height 12
